Goal: Information Seeking & Learning: Learn about a topic

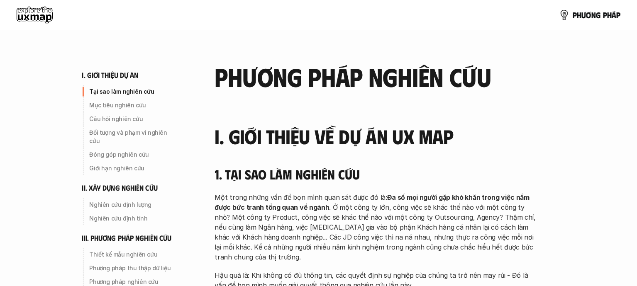
click at [45, 15] on use at bounding box center [35, 15] width 36 height 17
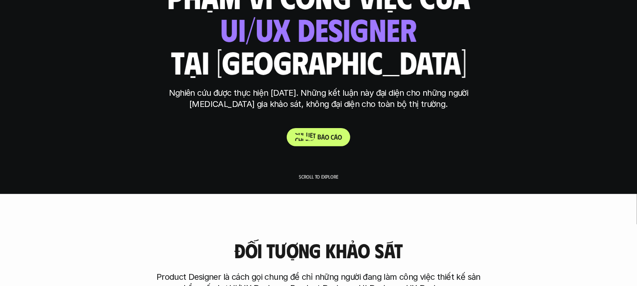
click at [305, 133] on span "t" at bounding box center [306, 134] width 3 height 8
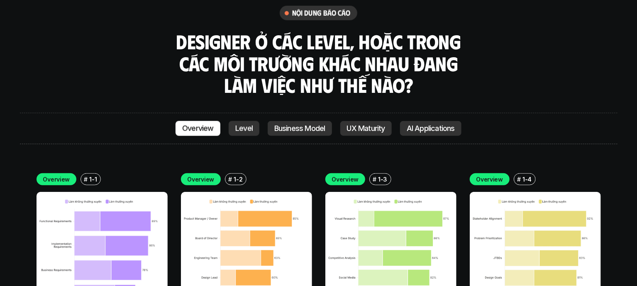
scroll to position [2265, 0]
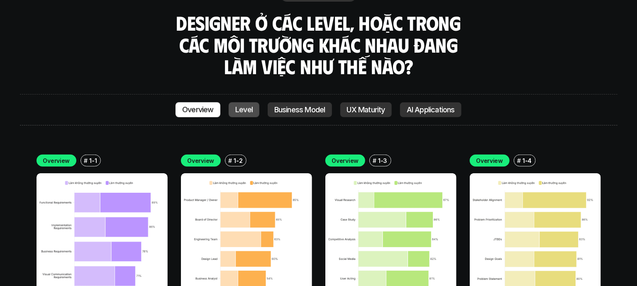
click at [244, 106] on p "Level" at bounding box center [243, 110] width 17 height 8
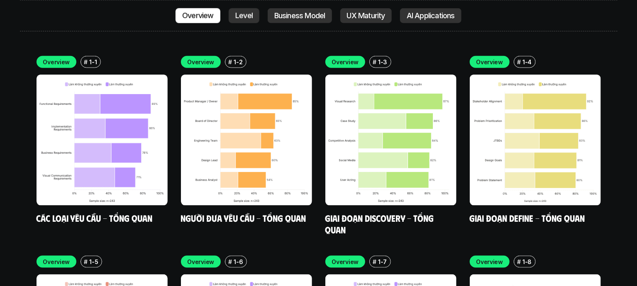
scroll to position [2376, 0]
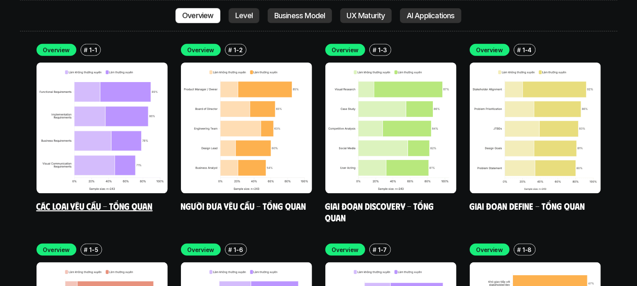
click at [87, 95] on img at bounding box center [101, 128] width 131 height 131
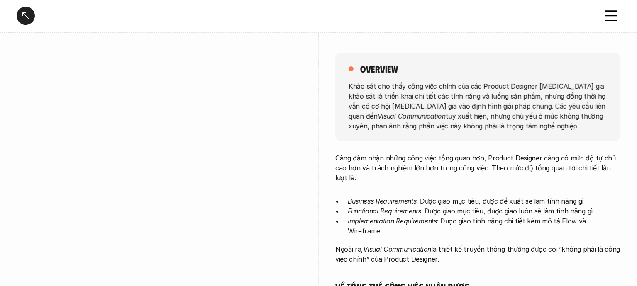
scroll to position [92, 0]
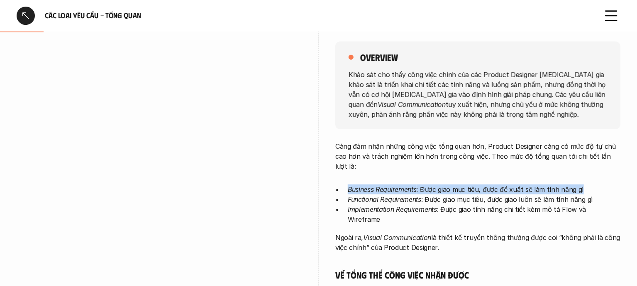
drag, startPoint x: 347, startPoint y: 189, endPoint x: 588, endPoint y: 181, distance: 240.7
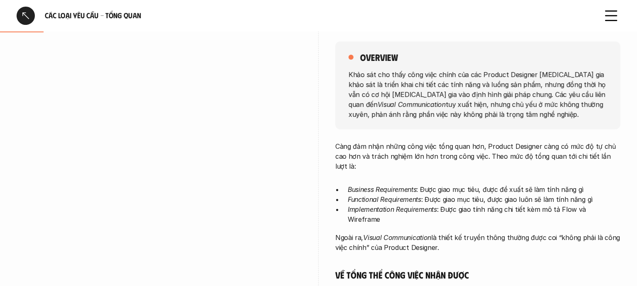
drag, startPoint x: 392, startPoint y: 210, endPoint x: 383, endPoint y: 210, distance: 8.7
click at [391, 210] on em "Implementation Requirements" at bounding box center [392, 209] width 89 height 8
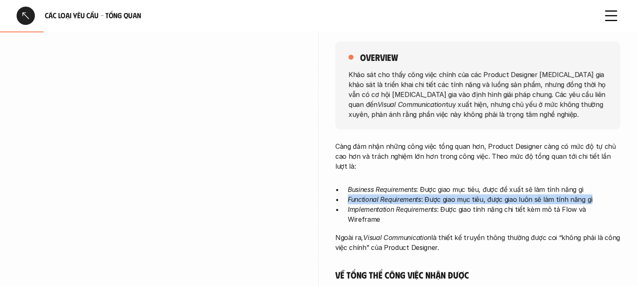
drag, startPoint x: 389, startPoint y: 198, endPoint x: 600, endPoint y: 198, distance: 211.1
click at [600, 198] on ul "Business Requirements : Được giao mục tiêu, được đề xuất sẽ làm tính năng gì Fu…" at bounding box center [477, 205] width 285 height 40
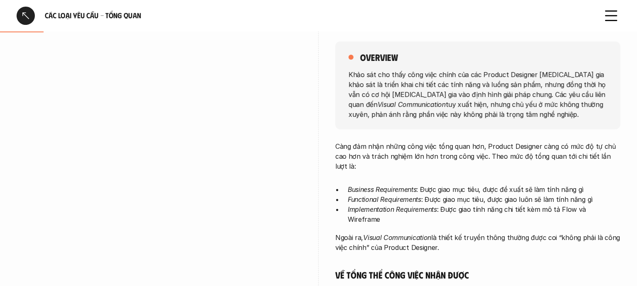
click at [470, 161] on p "Càng đảm nhận những công việc tổng quan hơn, Product Designer càng có mức độ tự…" at bounding box center [477, 156] width 285 height 30
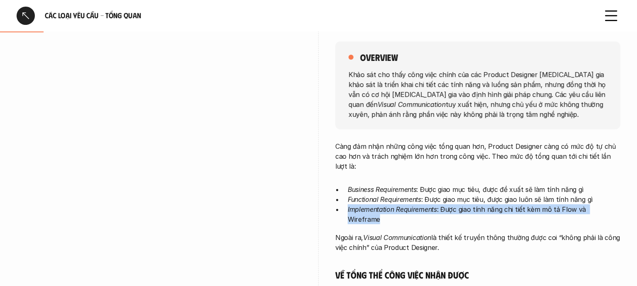
drag, startPoint x: 460, startPoint y: 206, endPoint x: 637, endPoint y: 206, distance: 176.7
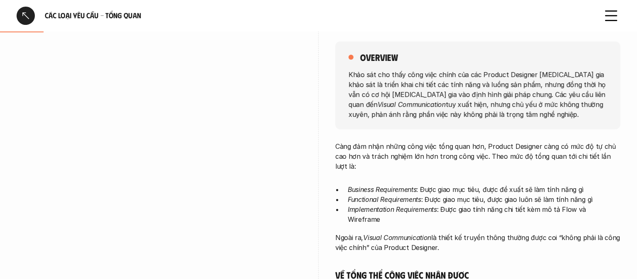
click at [415, 165] on p "Càng đảm nhận những công việc tổng quan hơn, Product Designer càng có mức độ tự…" at bounding box center [477, 156] width 285 height 30
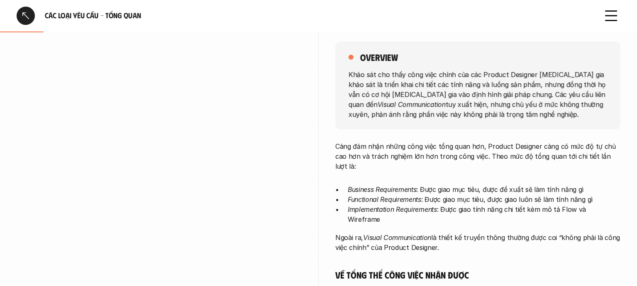
click at [613, 13] on icon at bounding box center [611, 16] width 18 height 18
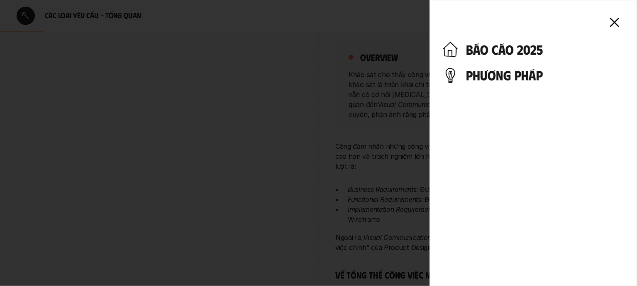
click at [616, 22] on icon at bounding box center [614, 22] width 18 height 18
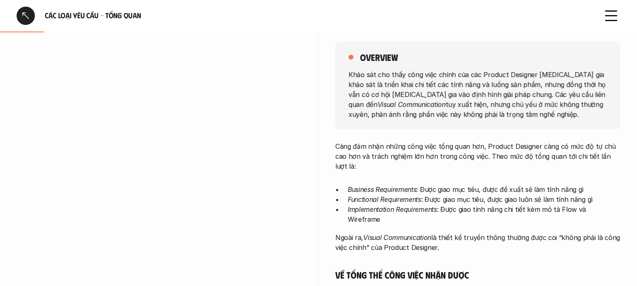
click at [530, 18] on div at bounding box center [318, 143] width 637 height 286
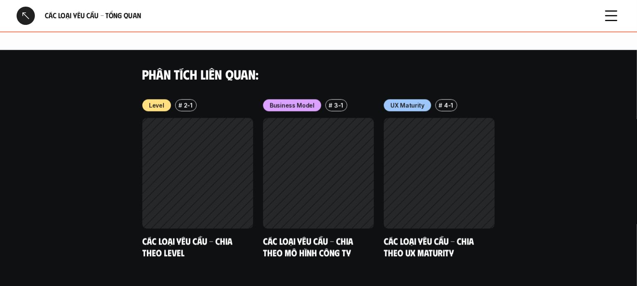
scroll to position [848, 0]
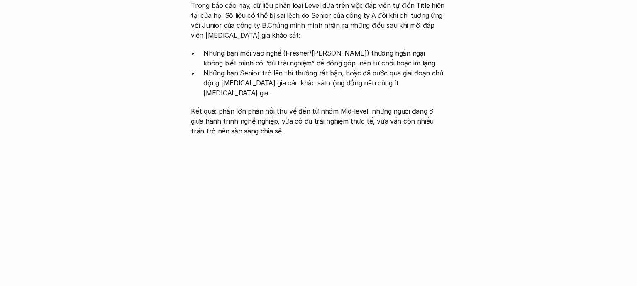
scroll to position [2745, 0]
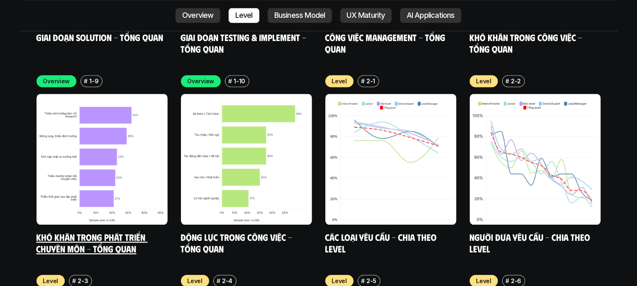
click at [97, 94] on img at bounding box center [101, 159] width 131 height 131
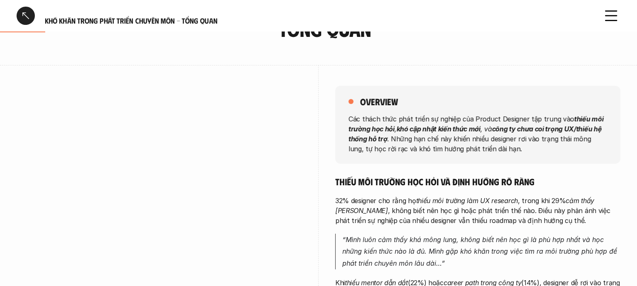
scroll to position [92, 0]
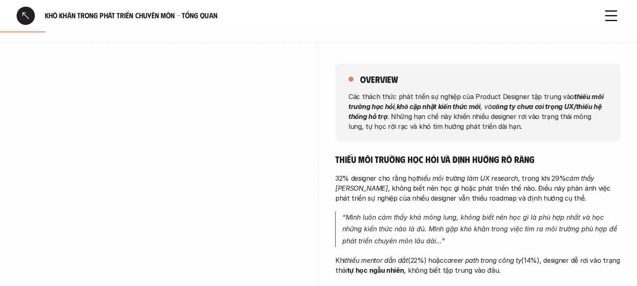
drag, startPoint x: 335, startPoint y: 177, endPoint x: 329, endPoint y: 168, distance: 10.1
click at [330, 172] on div "overview Các thách thức phát triển sự nghiệp của Product Designer tập trung vào…" at bounding box center [318, 285] width 603 height 484
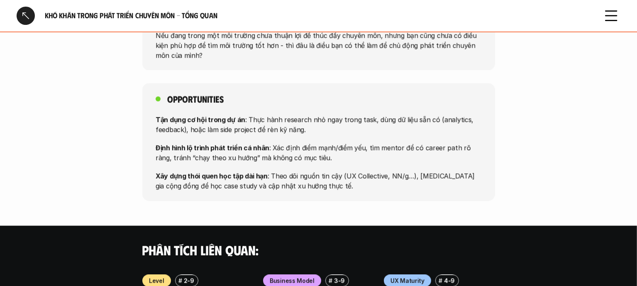
scroll to position [737, 0]
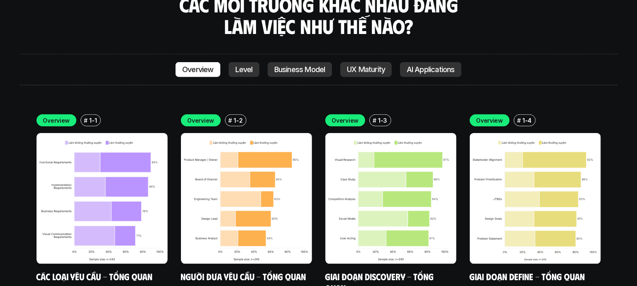
scroll to position [2284, 0]
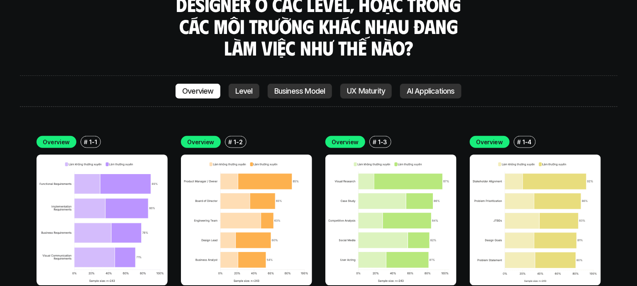
click at [381, 155] on img at bounding box center [390, 220] width 131 height 131
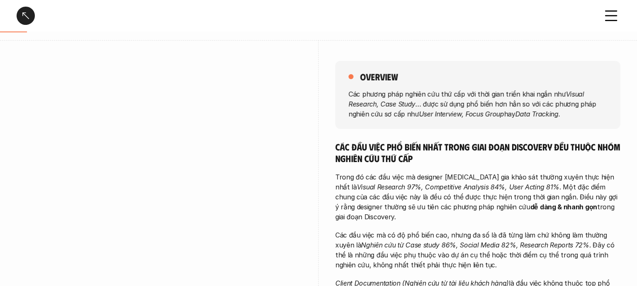
scroll to position [92, 0]
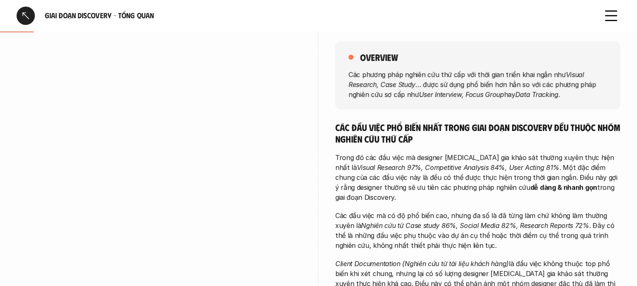
click at [351, 56] on div at bounding box center [350, 57] width 5 height 5
drag, startPoint x: 351, startPoint y: 56, endPoint x: 391, endPoint y: 55, distance: 40.2
click at [391, 55] on div "overview" at bounding box center [477, 57] width 258 height 12
